Goal: Task Accomplishment & Management: Complete application form

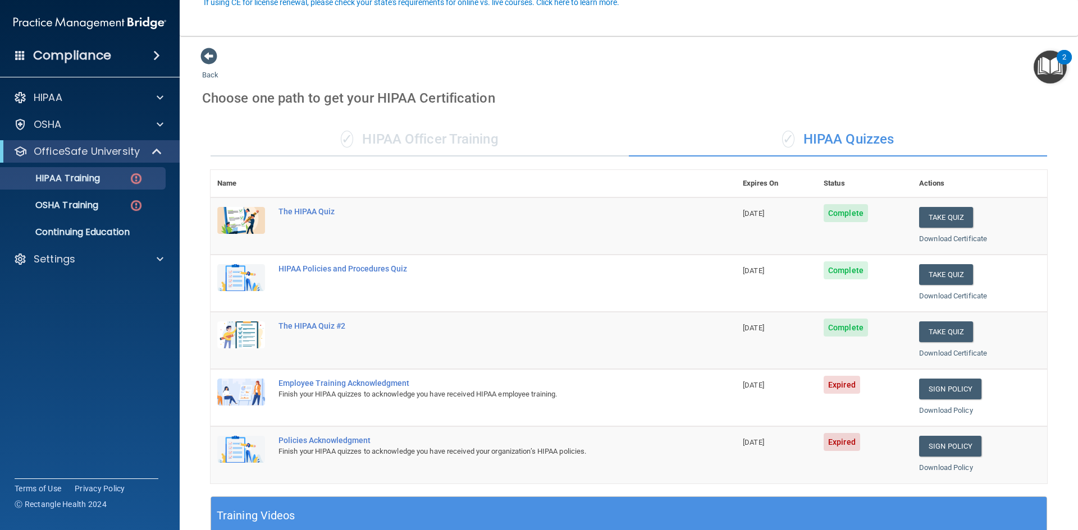
scroll to position [112, 0]
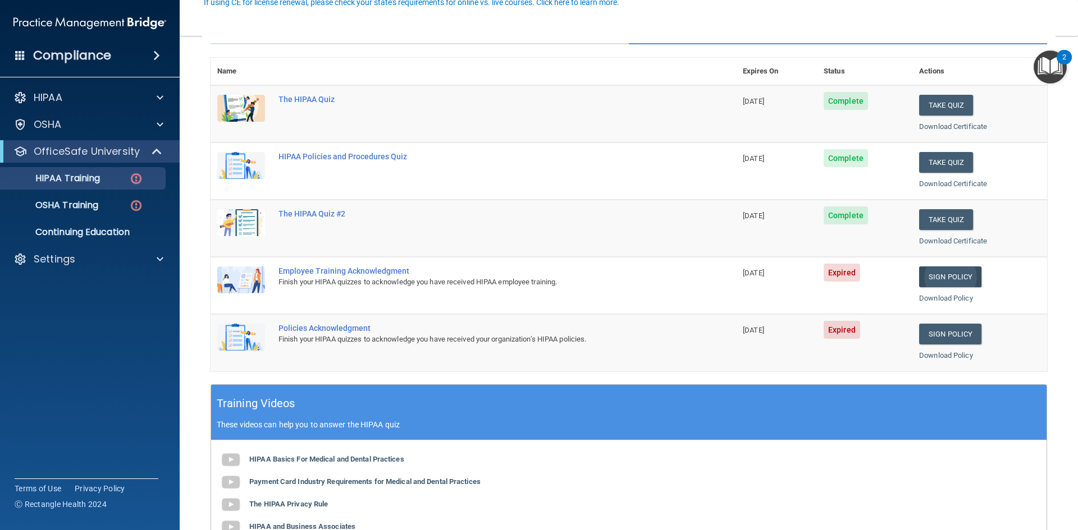
drag, startPoint x: 0, startPoint y: 0, endPoint x: 938, endPoint y: 271, distance: 976.2
click at [938, 271] on link "Sign Policy" at bounding box center [950, 277] width 62 height 21
click at [946, 339] on link "Sign Policy" at bounding box center [950, 334] width 62 height 21
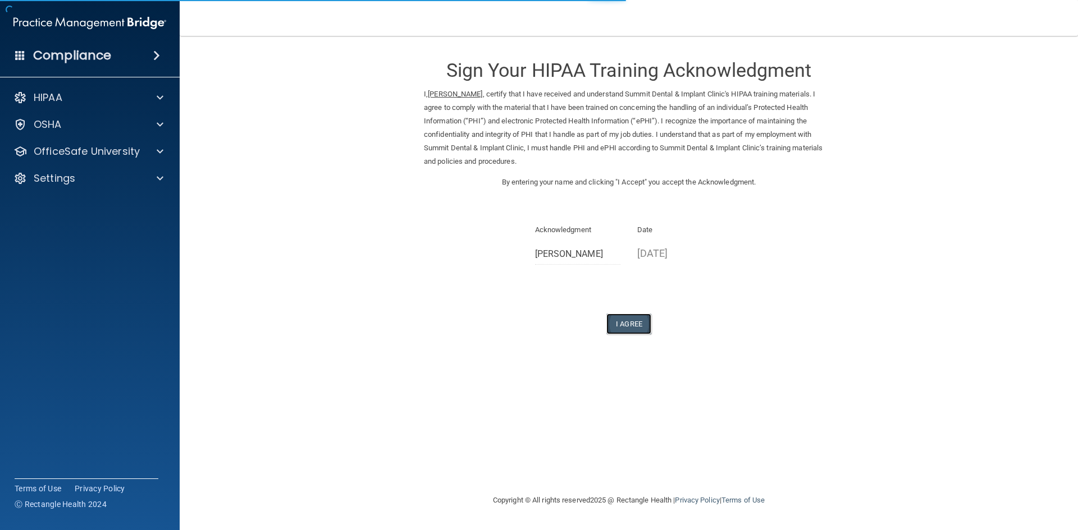
click at [621, 319] on button "I Agree" at bounding box center [628, 324] width 45 height 21
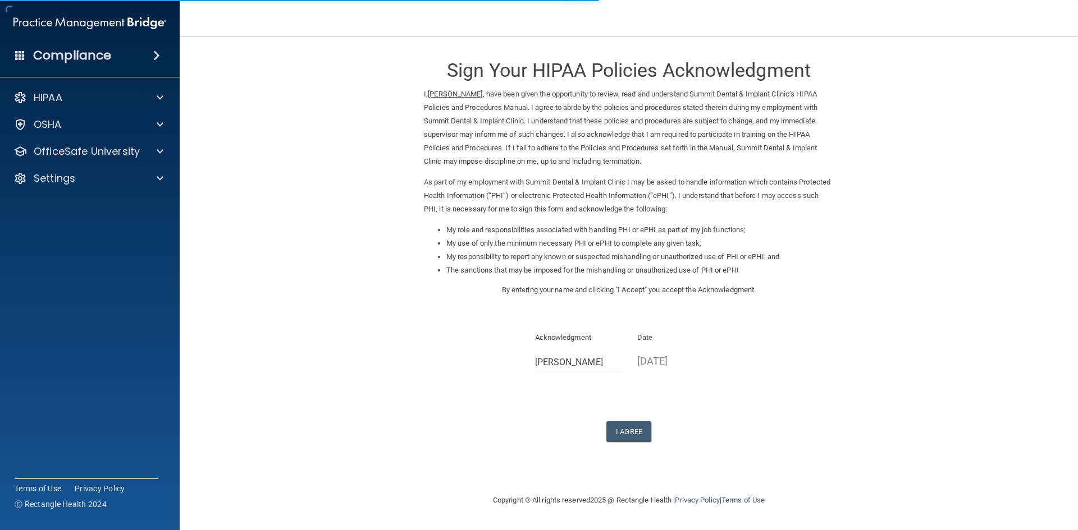
click at [633, 437] on button "I Agree" at bounding box center [628, 431] width 45 height 21
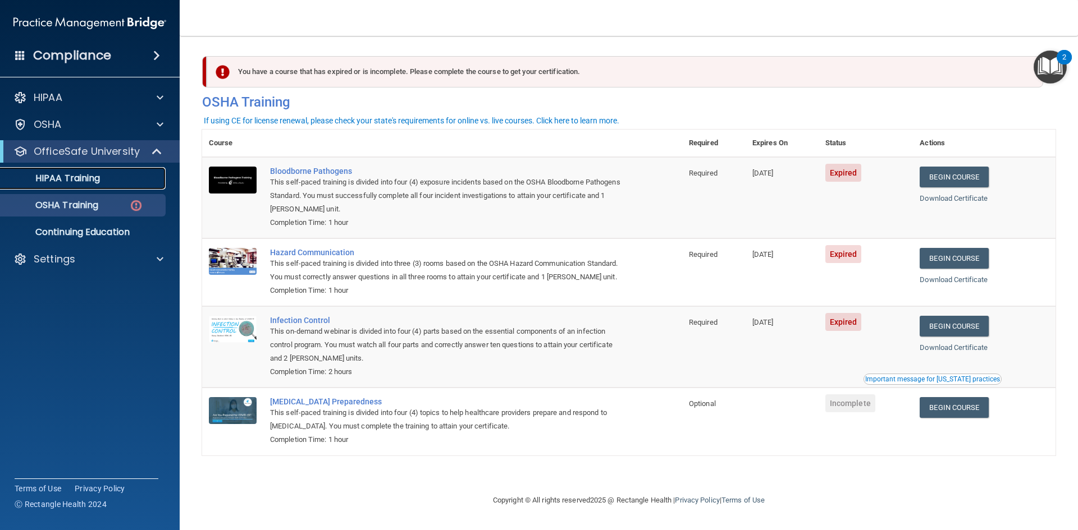
click at [111, 176] on div "HIPAA Training" at bounding box center [83, 178] width 153 height 11
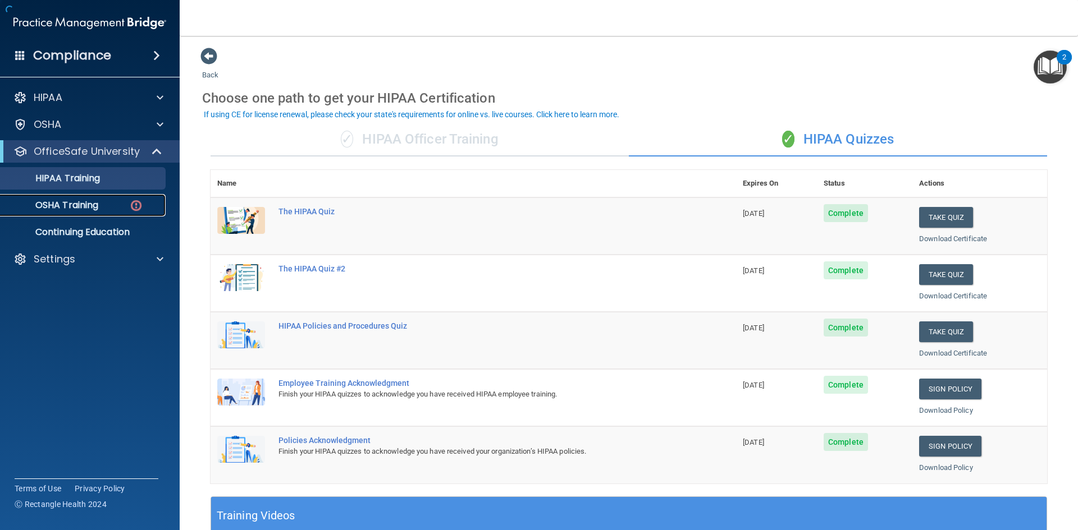
click at [113, 209] on div "OSHA Training" at bounding box center [83, 205] width 153 height 11
